Goal: Transaction & Acquisition: Purchase product/service

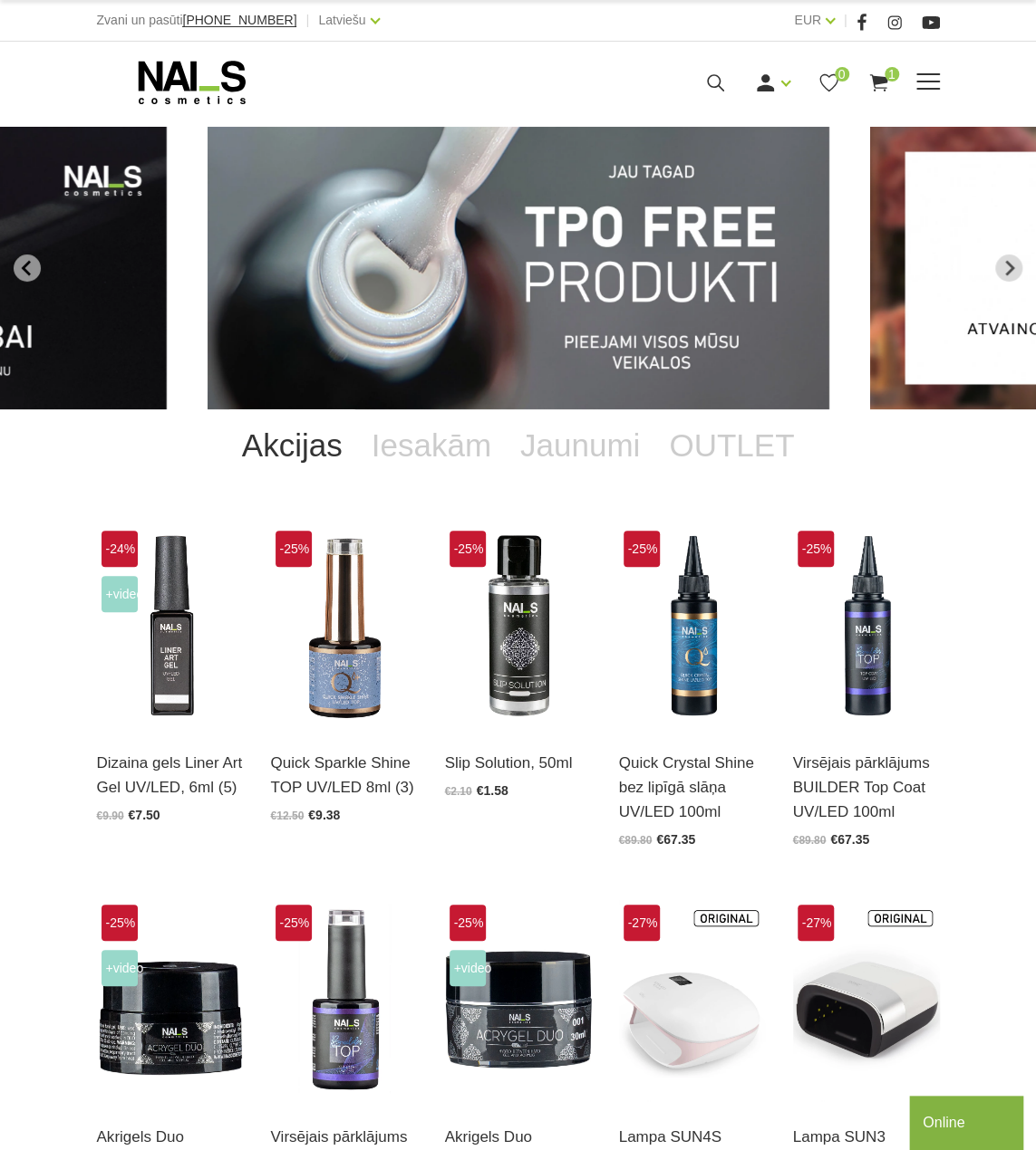
click at [727, 84] on div "Ienākt Reģistrēties 0 1" at bounding box center [662, 82] width 455 height 23
click at [720, 84] on icon at bounding box center [715, 82] width 23 height 23
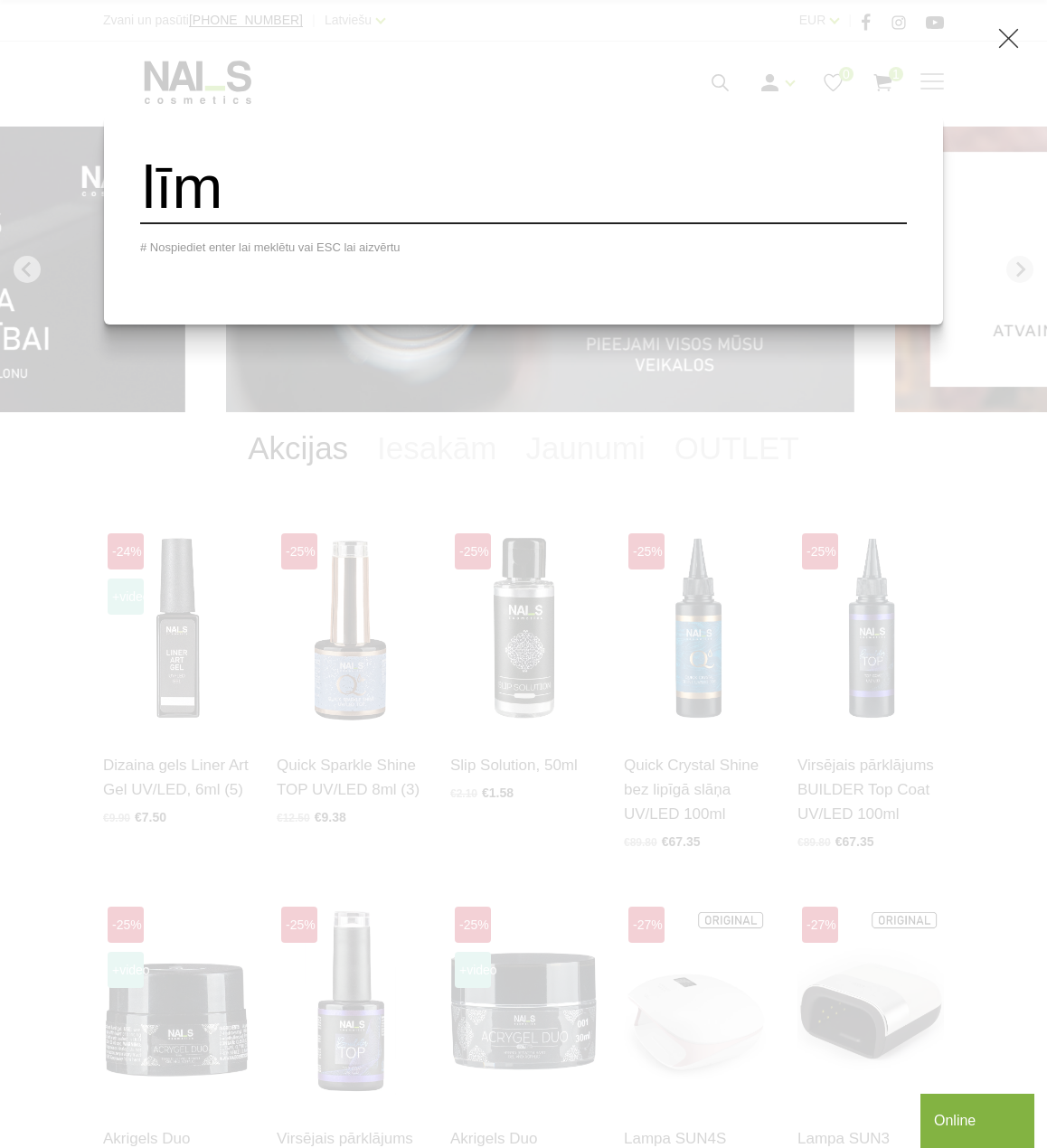
type input "līm"
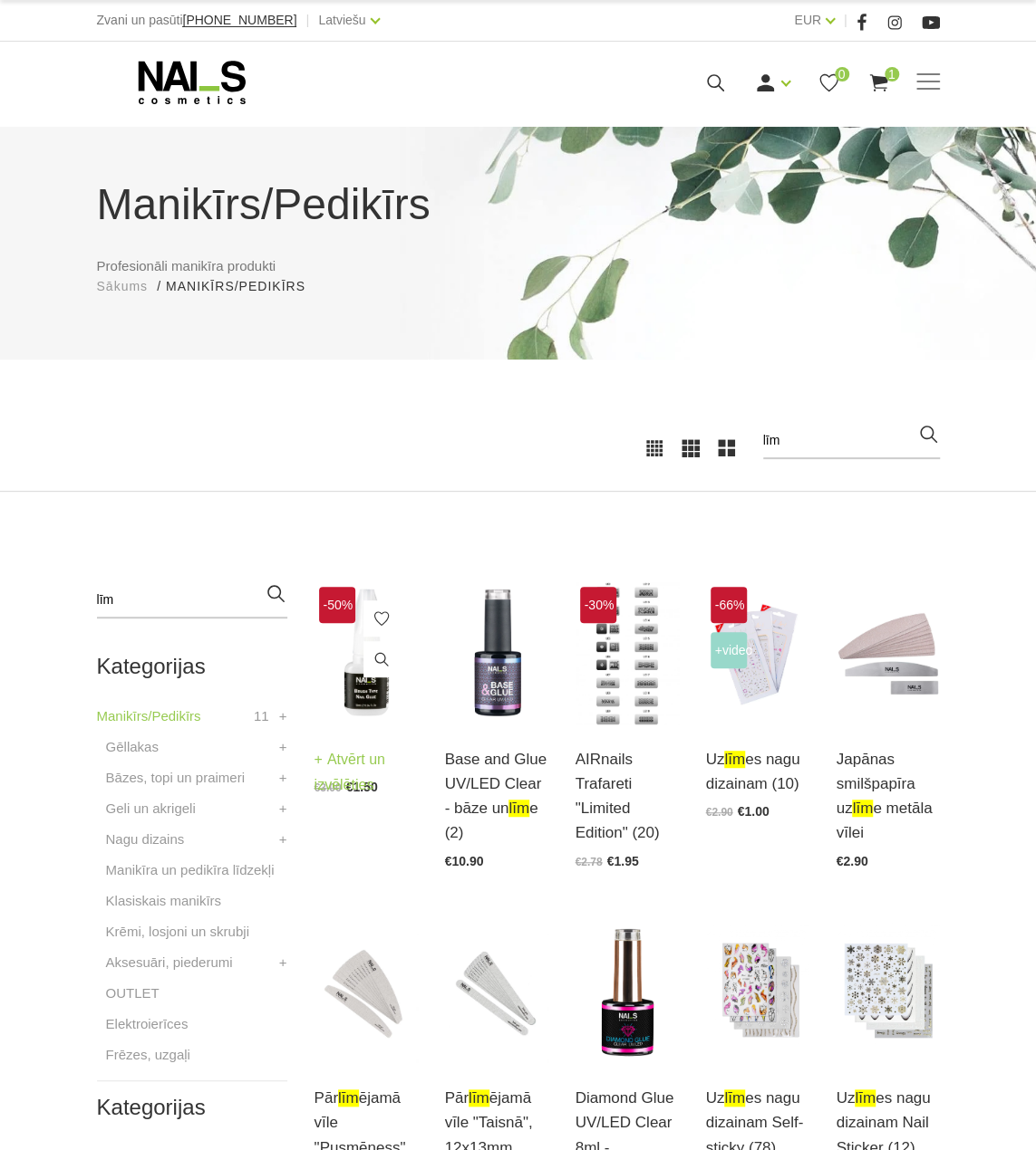
click at [364, 695] on img at bounding box center [366, 654] width 103 height 143
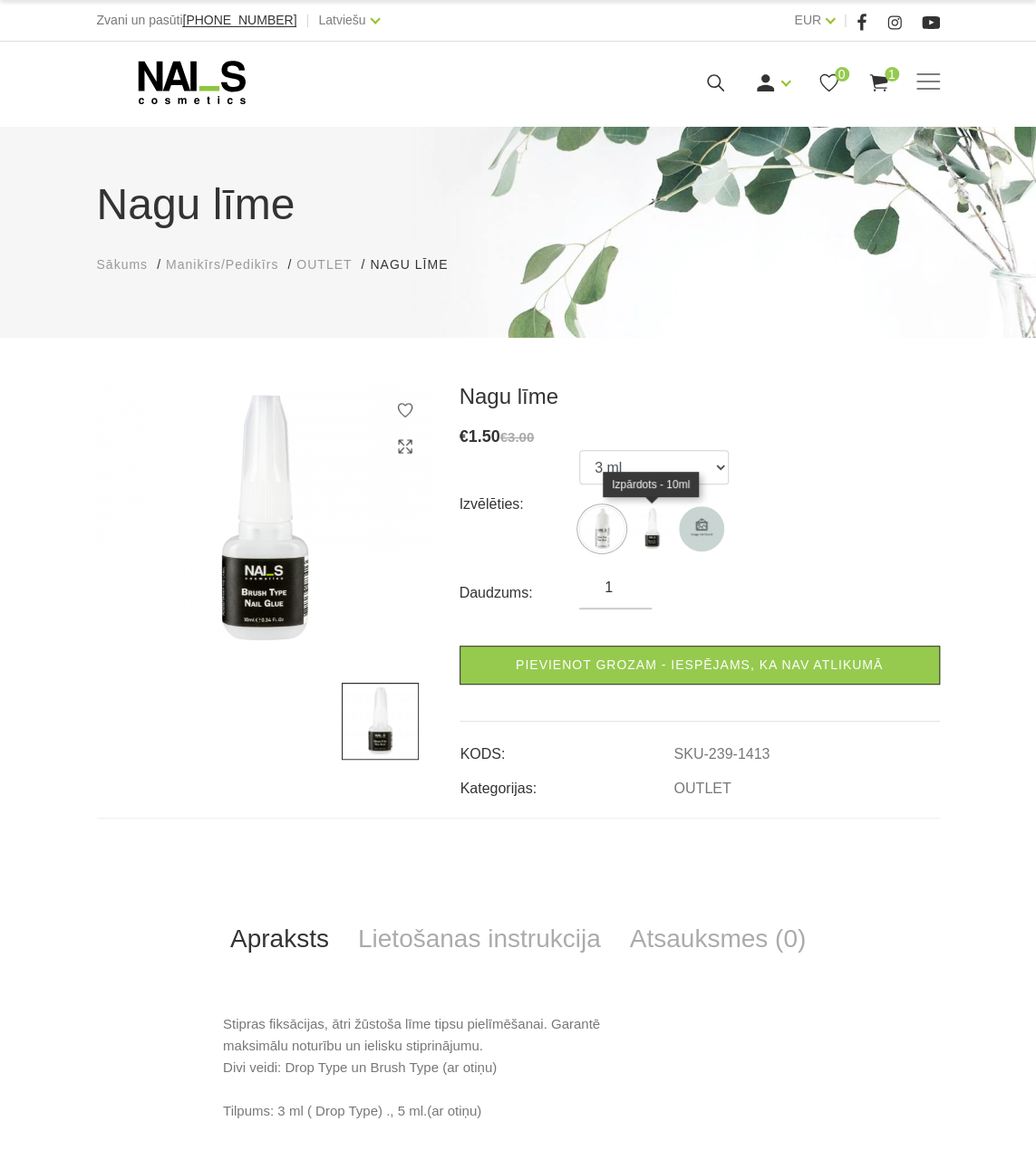
click at [661, 543] on img at bounding box center [652, 529] width 46 height 46
select select "5756"
click at [203, 91] on icon at bounding box center [192, 82] width 190 height 46
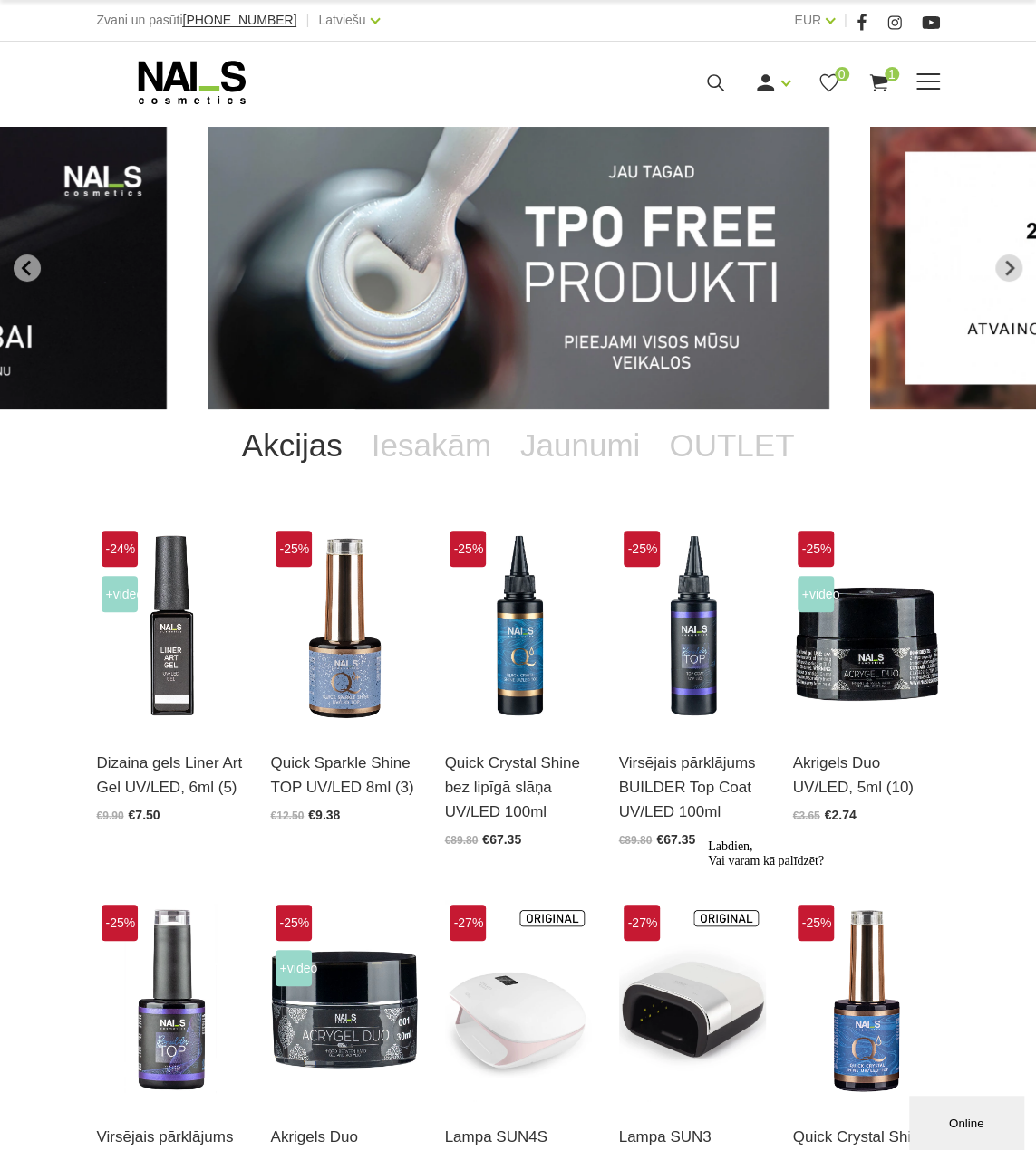
click at [909, 88] on div "Ienākt Reģistrēties 0 1" at bounding box center [687, 82] width 506 height 23
click at [926, 82] on span at bounding box center [928, 81] width 24 height 2
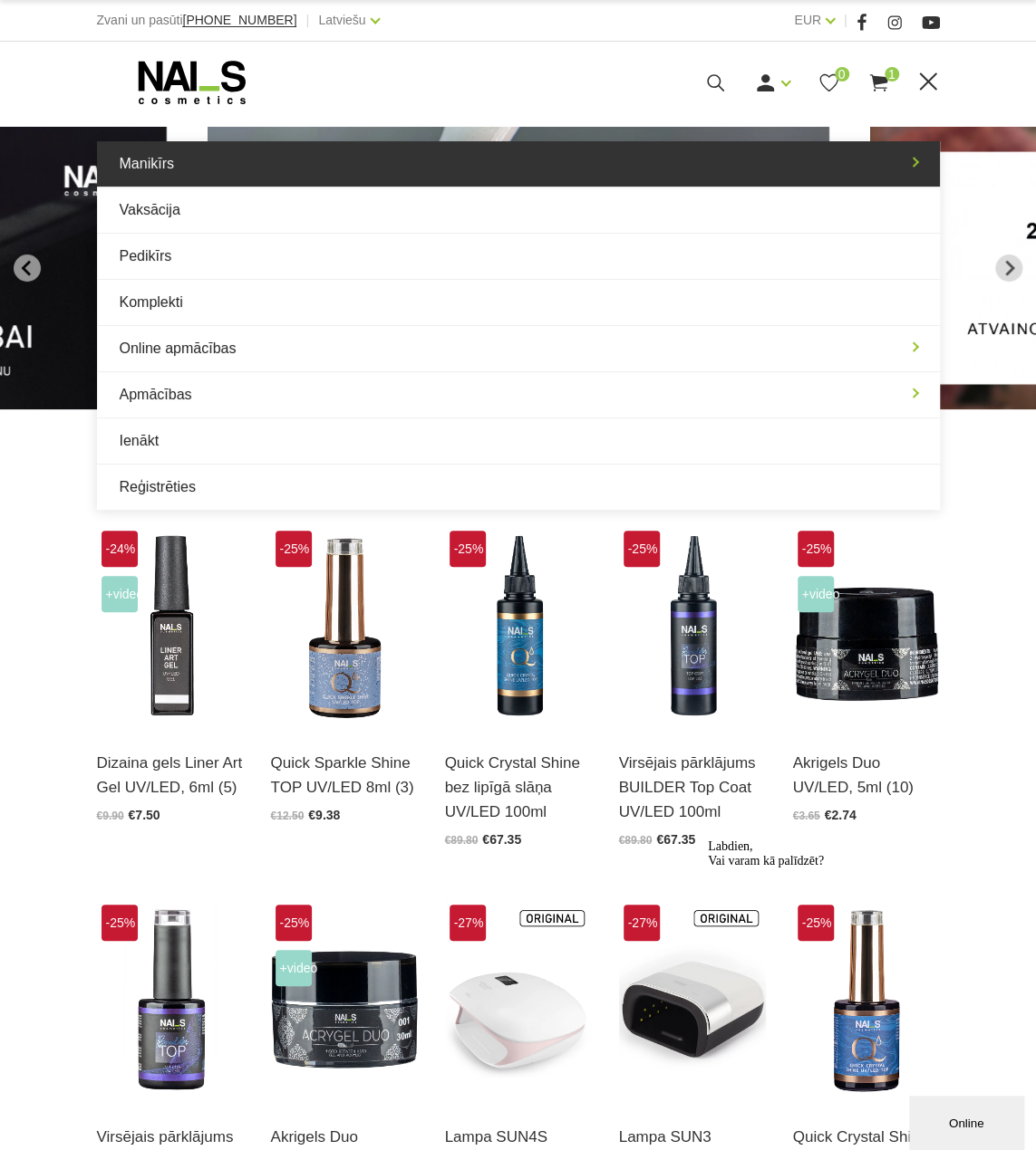
click at [342, 171] on link "Manikīrs" at bounding box center [518, 165] width 843 height 46
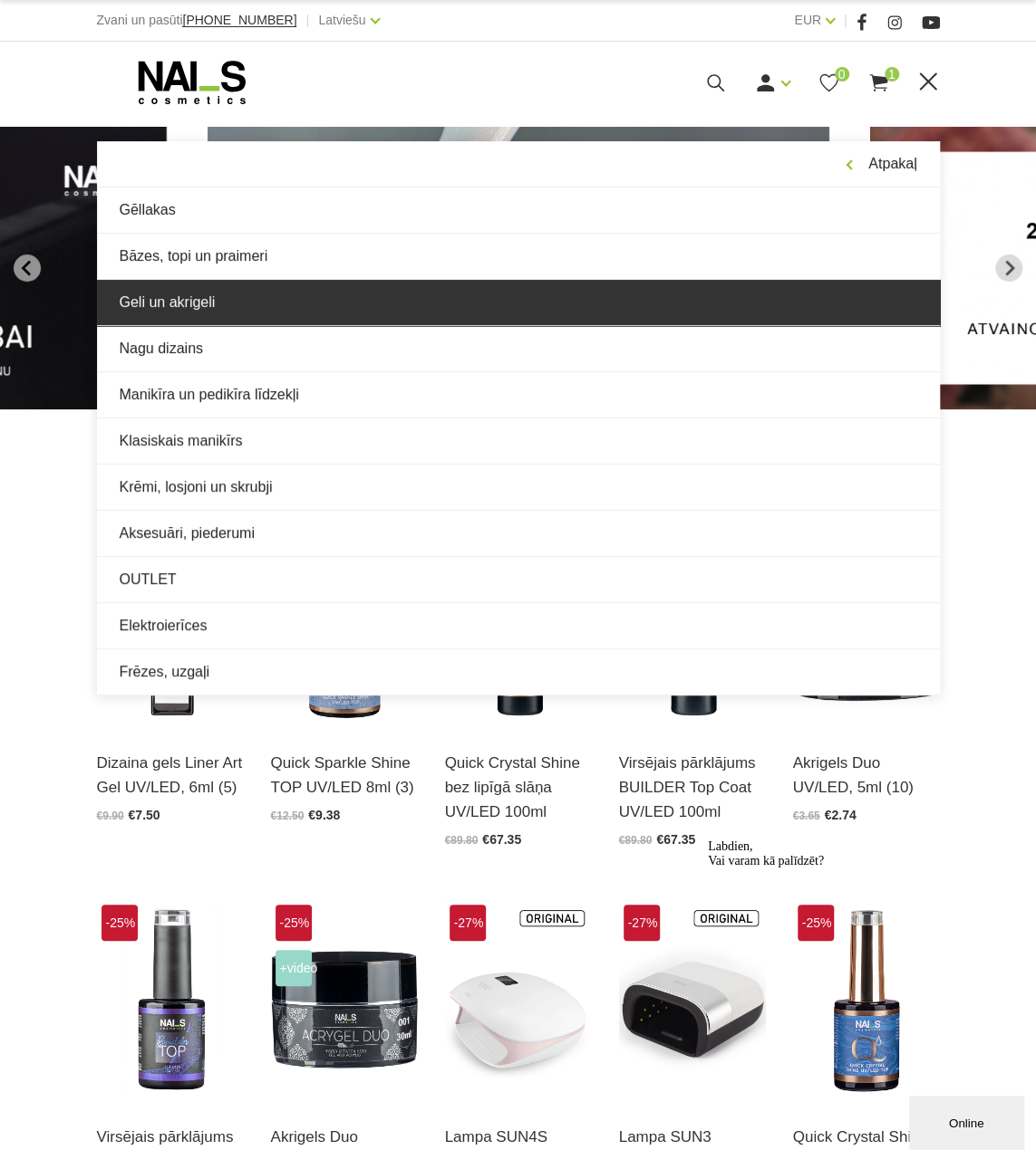
click at [283, 300] on link "Geli un akrigeli" at bounding box center [518, 303] width 843 height 46
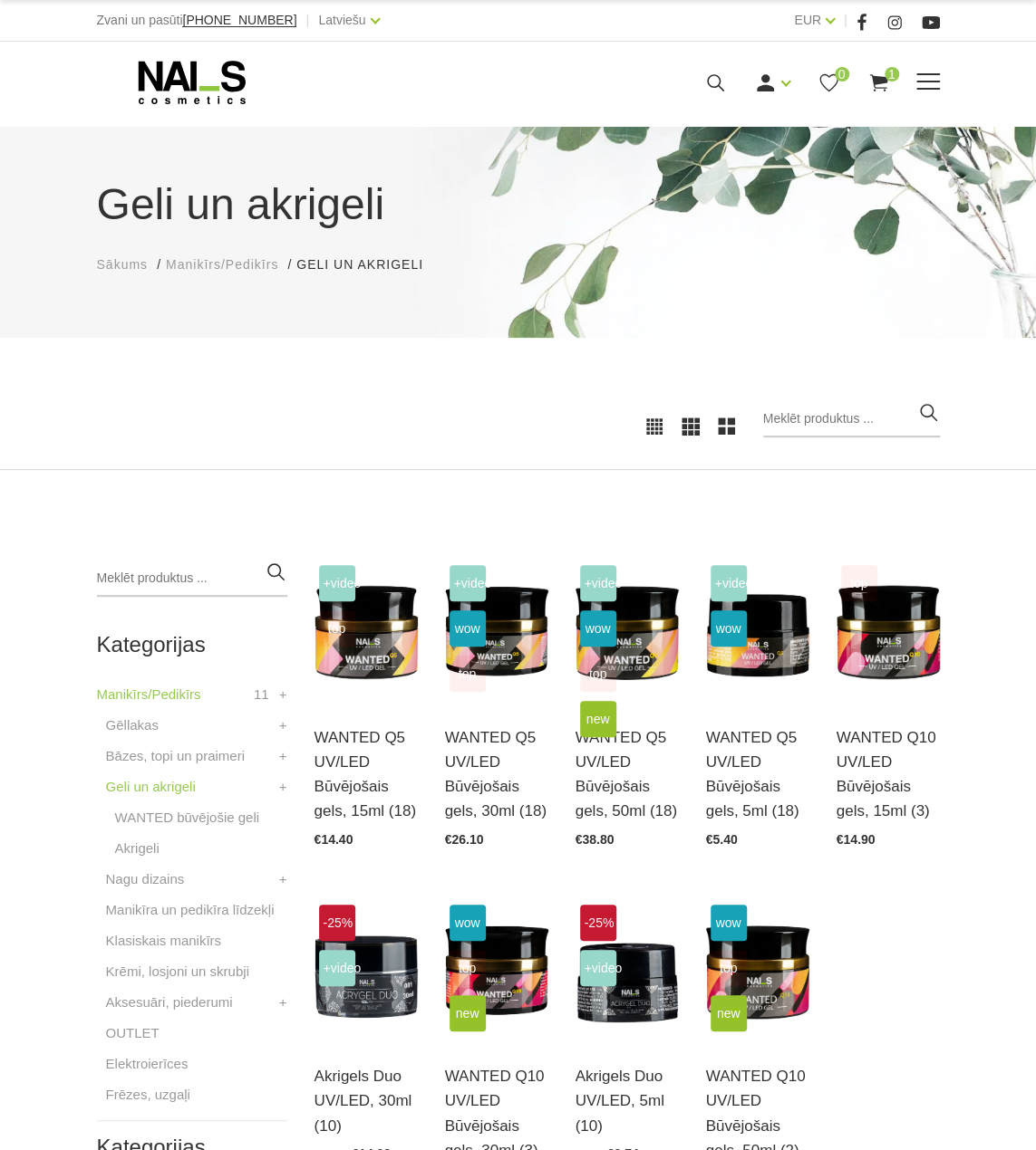
click at [156, 64] on use at bounding box center [191, 82] width 107 height 44
